Goal: Task Accomplishment & Management: Use online tool/utility

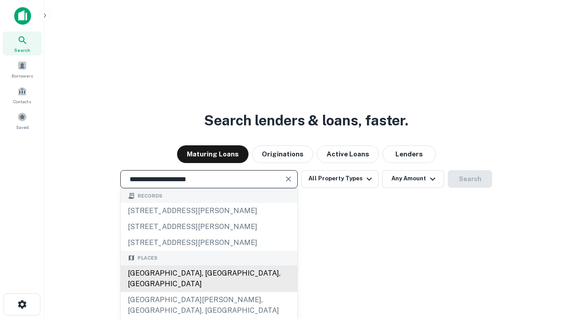
click at [208, 292] on div "[GEOGRAPHIC_DATA], [GEOGRAPHIC_DATA], [GEOGRAPHIC_DATA]" at bounding box center [209, 279] width 176 height 27
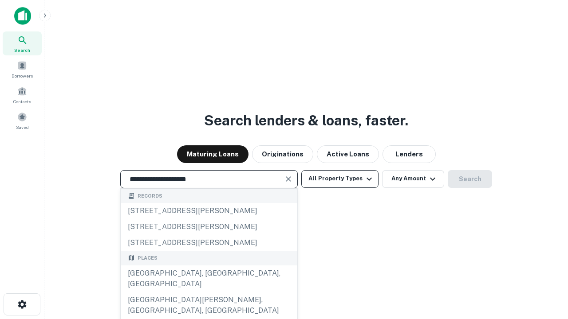
click at [340, 179] on button "All Property Types" at bounding box center [339, 179] width 77 height 18
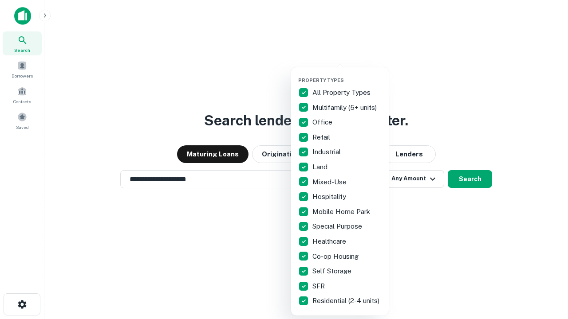
type input "**********"
click at [347, 74] on button "button" at bounding box center [347, 74] width 98 height 0
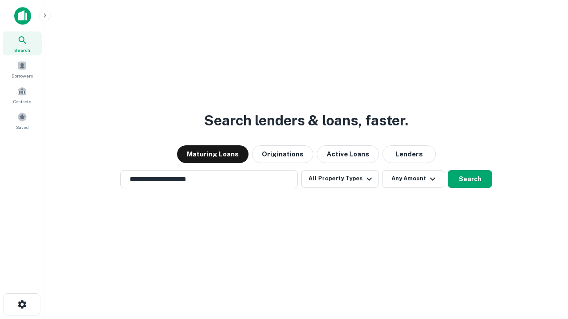
scroll to position [14, 0]
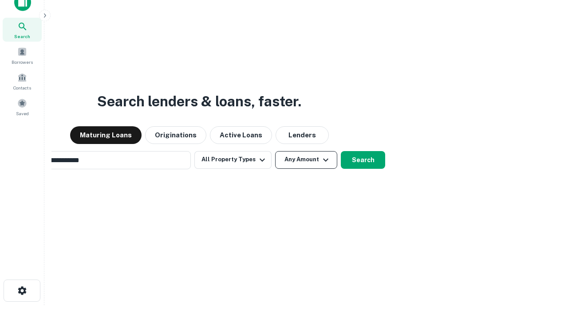
click at [275, 151] on button "Any Amount" at bounding box center [306, 160] width 62 height 18
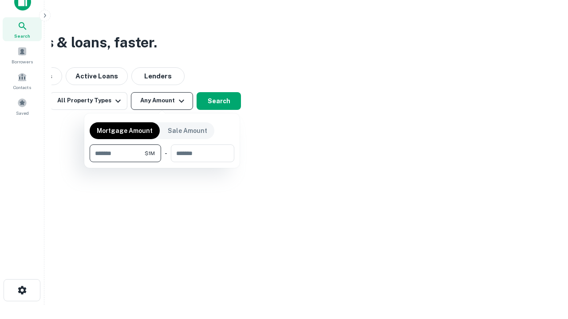
type input "*******"
click at [162, 162] on button "button" at bounding box center [162, 162] width 145 height 0
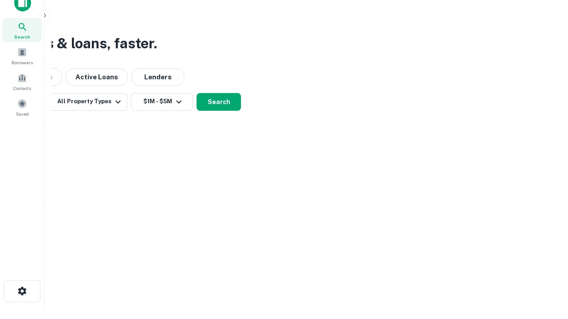
scroll to position [5, 164]
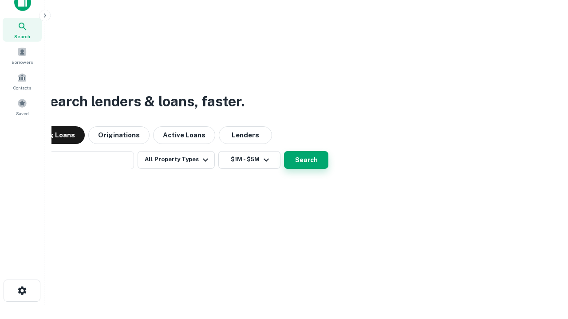
click at [284, 151] on button "Search" at bounding box center [306, 160] width 44 height 18
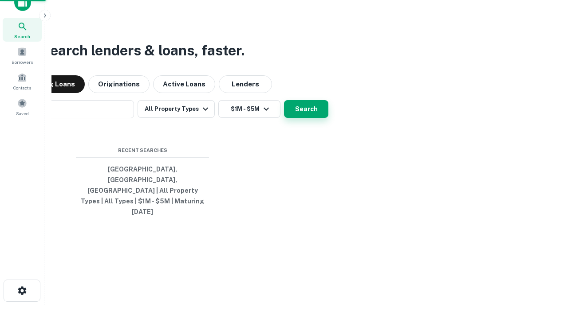
scroll to position [23, 251]
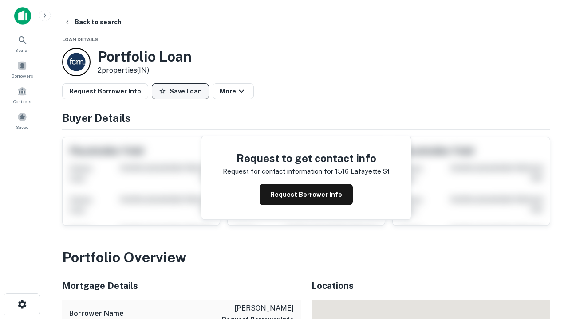
click at [180, 91] on button "Save Loan" at bounding box center [180, 91] width 57 height 16
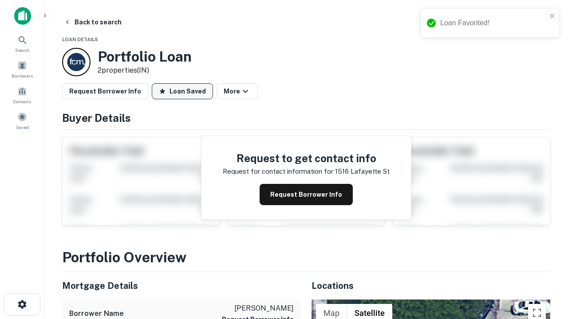
click at [182, 91] on button "Loan Saved" at bounding box center [182, 91] width 61 height 16
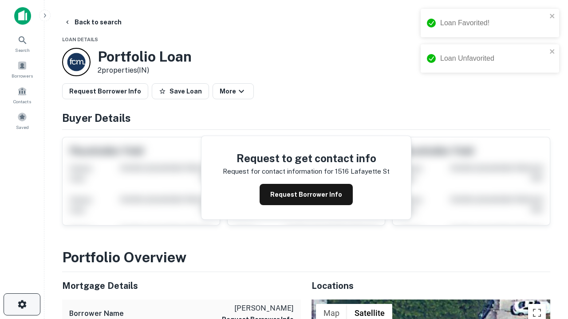
click at [22, 305] on icon "button" at bounding box center [22, 304] width 11 height 11
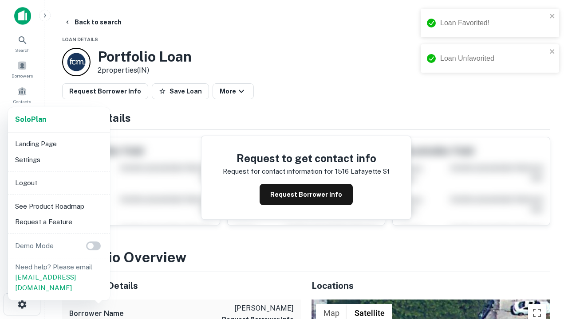
click at [59, 183] on li "Logout" at bounding box center [59, 183] width 95 height 16
